Goal: Information Seeking & Learning: Learn about a topic

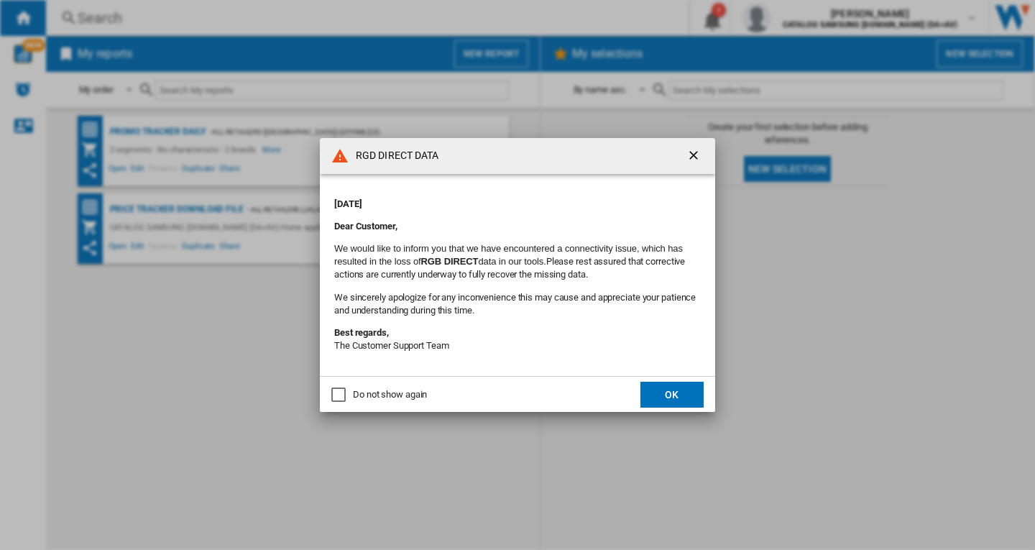
click at [653, 392] on button "OK" at bounding box center [671, 394] width 63 height 26
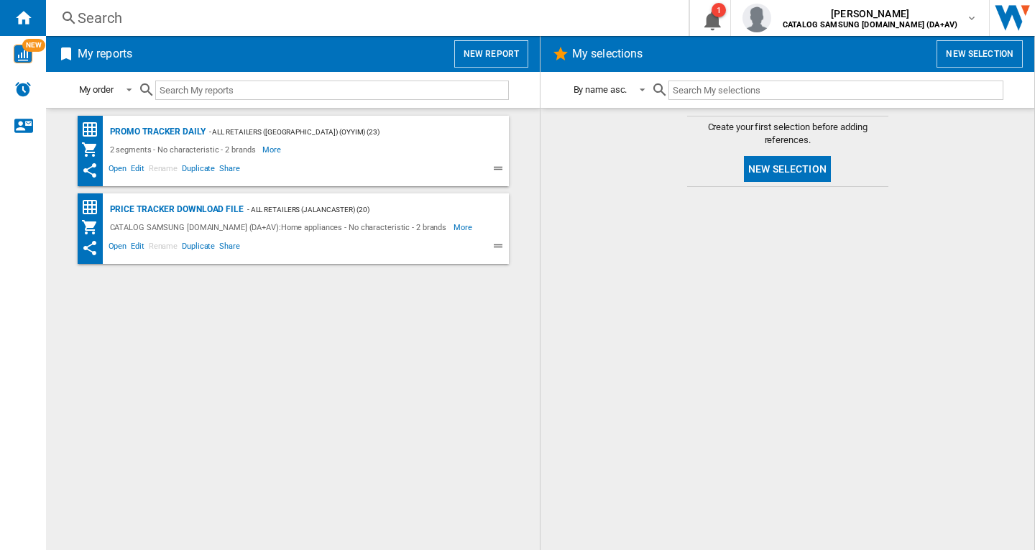
click at [303, 40] on span "My reports" at bounding box center [261, 53] width 372 height 27
click at [303, 24] on div "Search" at bounding box center [364, 18] width 573 height 20
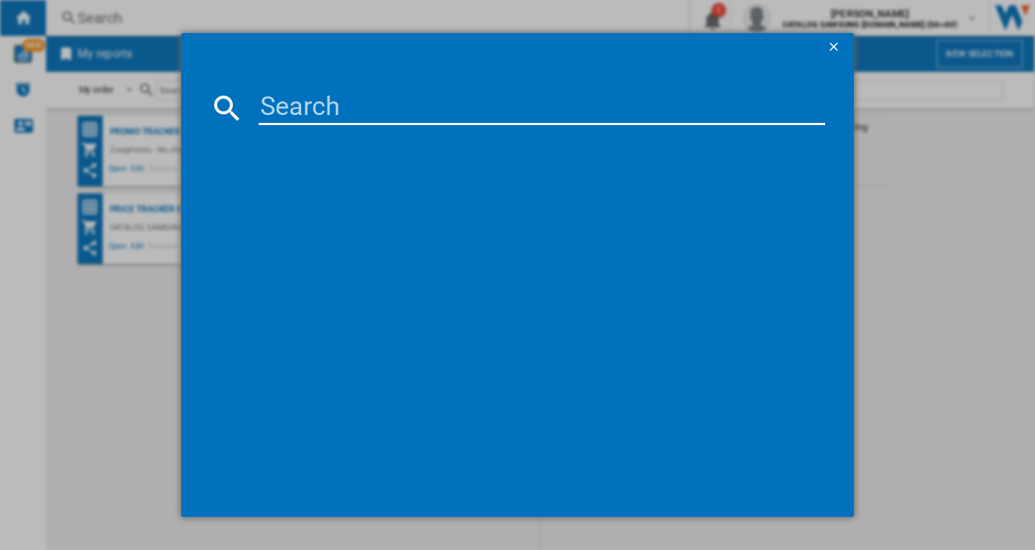
click at [401, 110] on input at bounding box center [542, 108] width 566 height 34
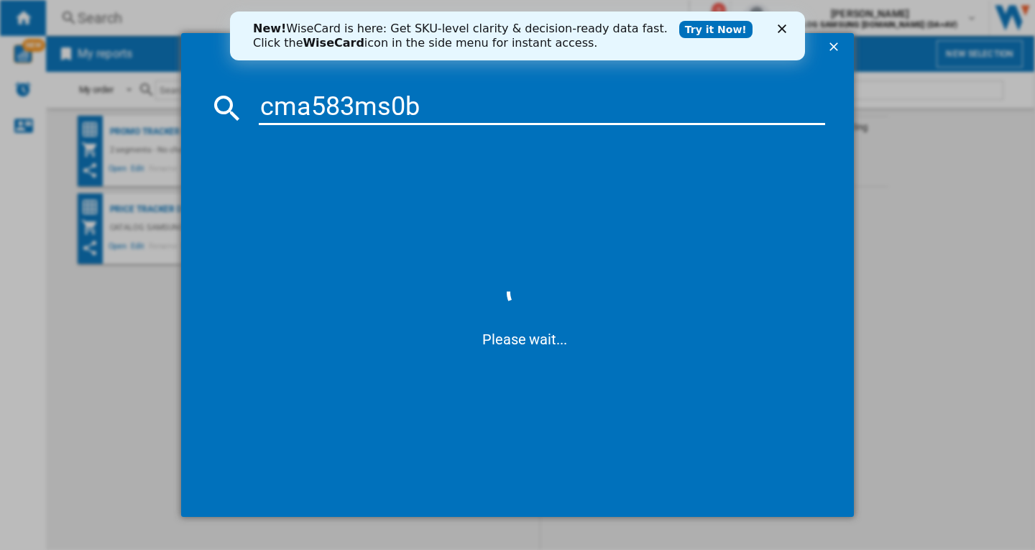
type input "cma583ms0b"
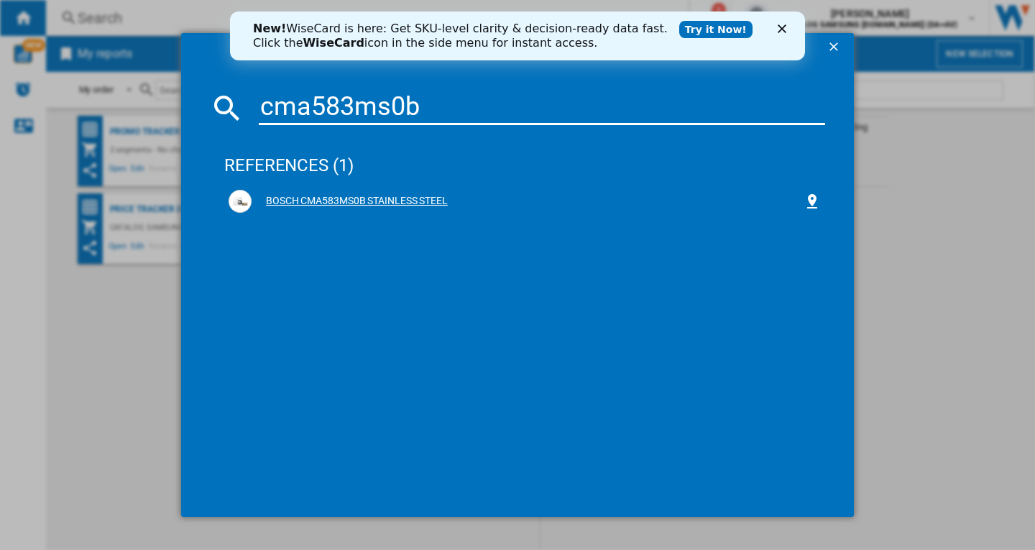
click at [381, 195] on div "BOSCH CMA583MS0B STAINLESS STEEL" at bounding box center [527, 201] width 552 height 14
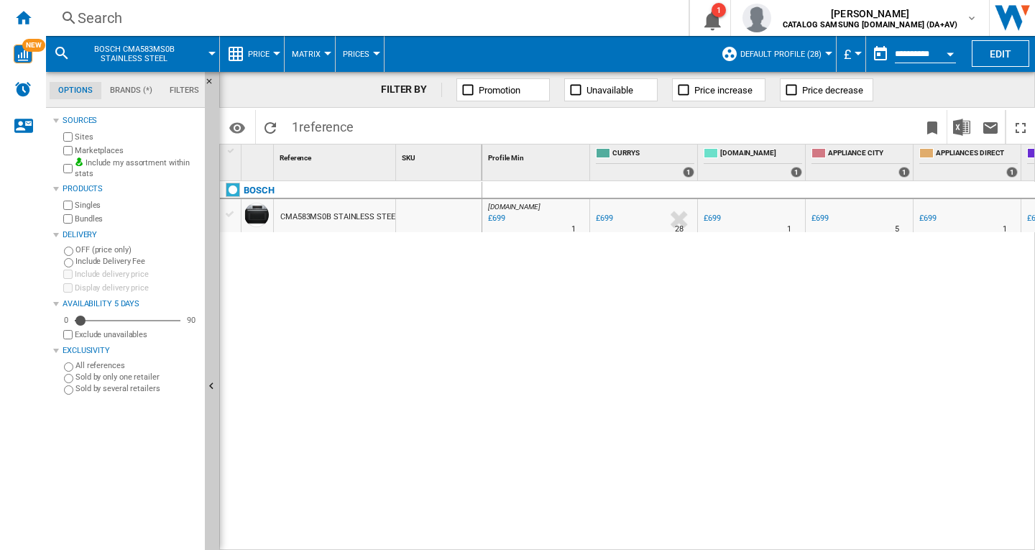
click at [370, 199] on div "CMA583MS0B STAINLESS STEEL" at bounding box center [334, 215] width 121 height 33
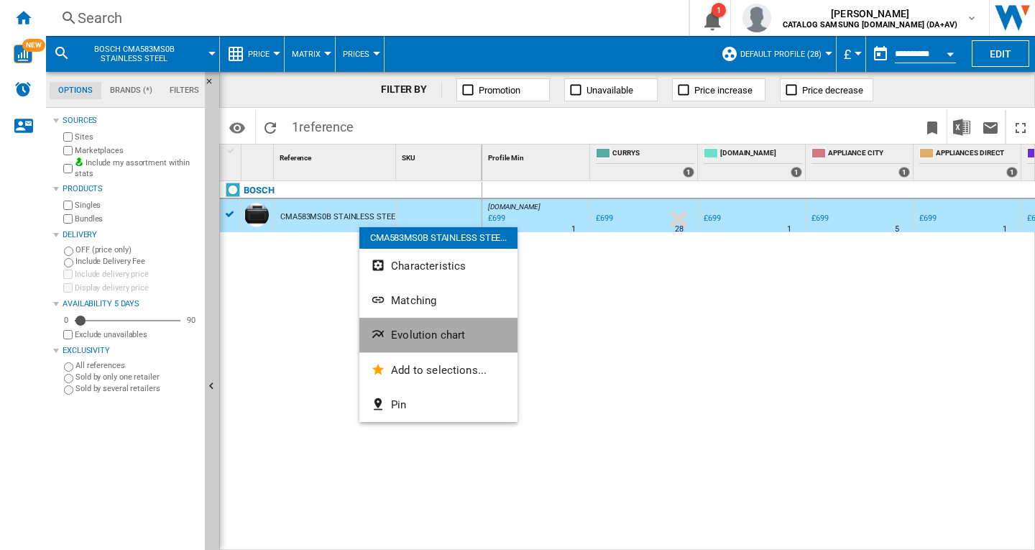
click at [424, 340] on span "Evolution chart" at bounding box center [428, 334] width 74 height 13
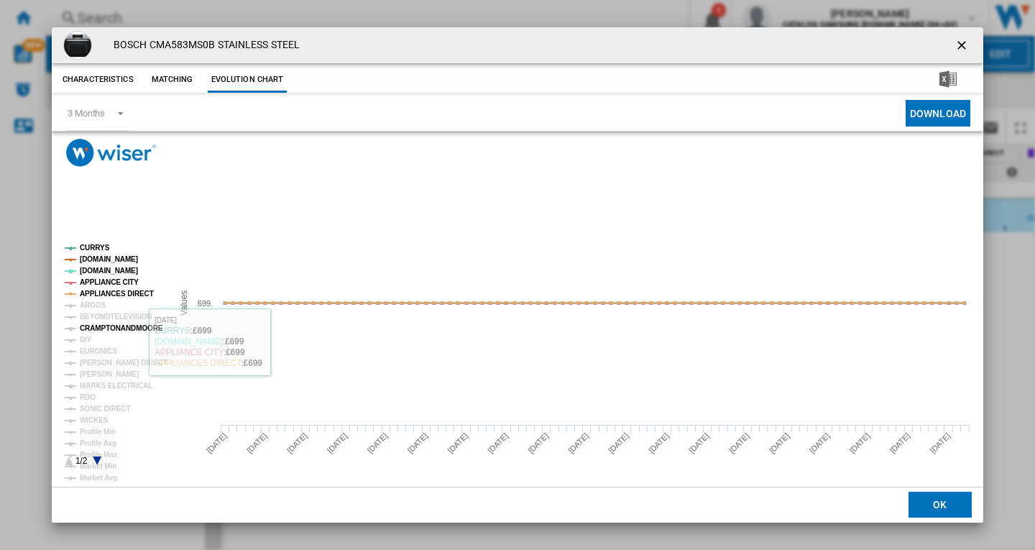
click at [123, 324] on tspan "CRAMPTONANDMOORE" at bounding box center [121, 328] width 83 height 8
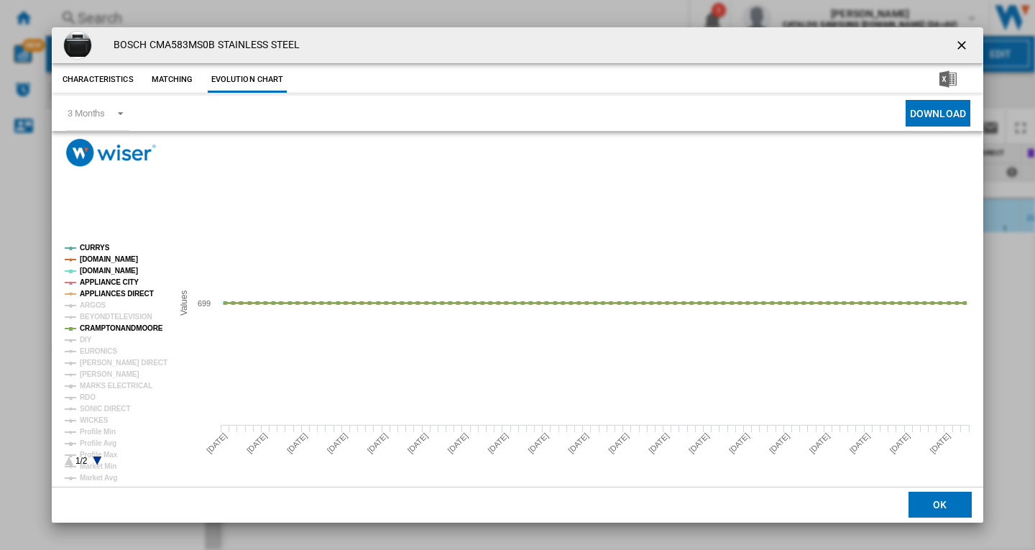
click at [957, 44] on ng-md-icon "getI18NText('BUTTONS.CLOSE_DIALOG')" at bounding box center [962, 46] width 17 height 17
